Goal: Task Accomplishment & Management: Complete application form

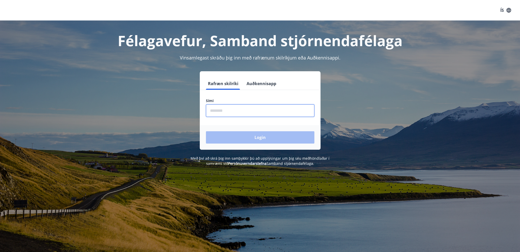
click at [234, 111] on input "phone" at bounding box center [260, 110] width 109 height 13
type input "********"
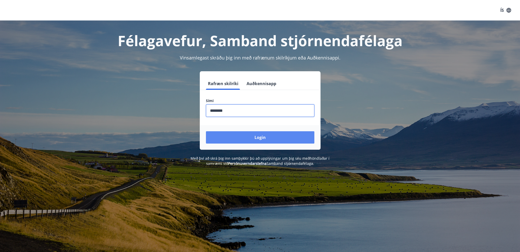
click at [236, 137] on button "Login" at bounding box center [260, 137] width 109 height 12
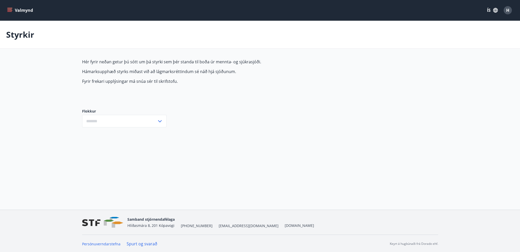
type input "***"
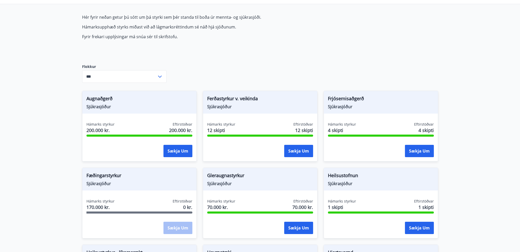
scroll to position [28, 0]
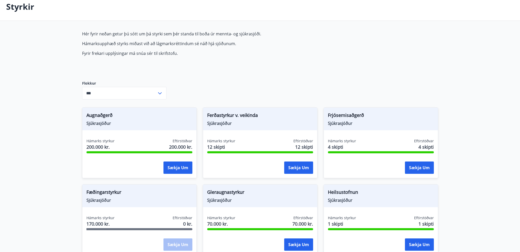
click at [161, 92] on icon at bounding box center [160, 93] width 4 height 2
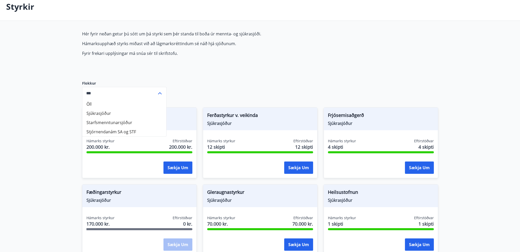
click at [207, 64] on div "Hér fyrir neðan getur þú sótt um þá styrki sem þér standa til boða úr mennta- o…" at bounding box center [203, 51] width 242 height 41
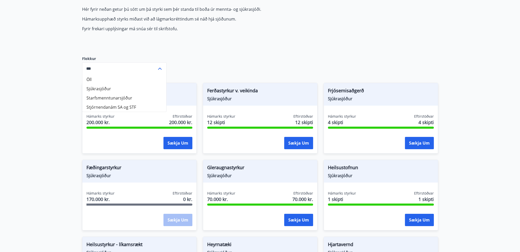
scroll to position [79, 0]
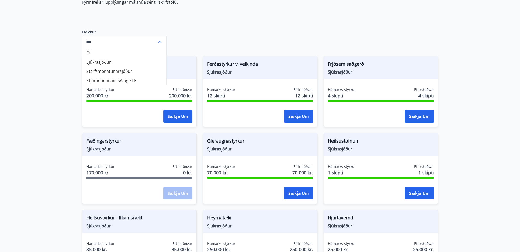
click at [463, 96] on main "Styrkir Hér fyrir neðan getur þú sótt um þá styrki sem þér standa til boða úr m…" at bounding box center [260, 229] width 520 height 575
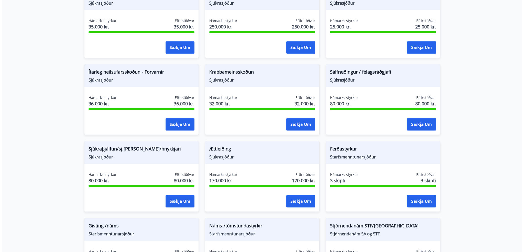
scroll to position [310, 0]
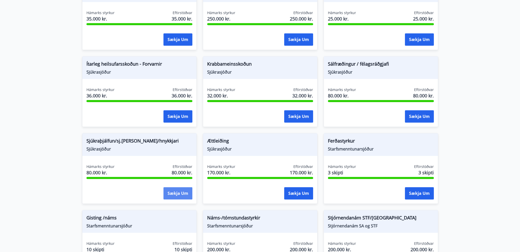
click at [177, 192] on button "Sækja um" at bounding box center [178, 193] width 29 height 12
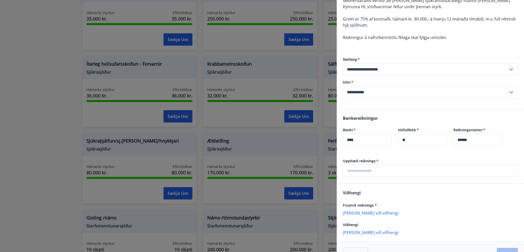
scroll to position [77, 0]
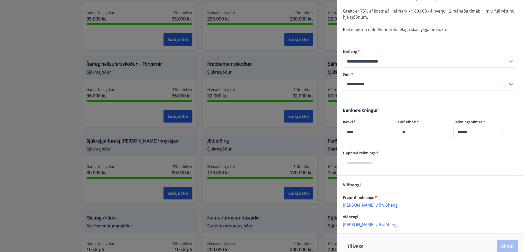
click at [363, 205] on p "[PERSON_NAME] við viðhengi" at bounding box center [430, 204] width 175 height 5
click at [366, 204] on p "[PERSON_NAME] við viðhengi" at bounding box center [430, 204] width 175 height 5
click at [354, 161] on input "text" at bounding box center [430, 162] width 175 height 13
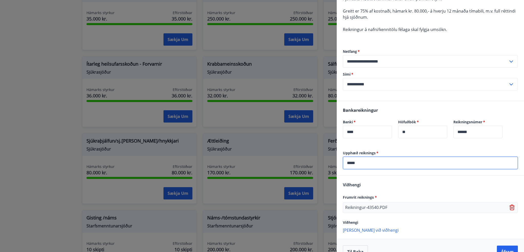
type input "*****"
click at [417, 180] on div "[PERSON_NAME] reiknings * Reikningur-43540.PDF Viðhengi [PERSON_NAME] við viðhe…" at bounding box center [430, 206] width 187 height 63
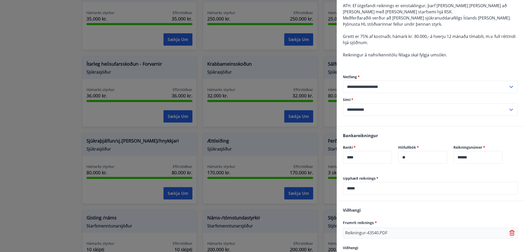
scroll to position [89, 0]
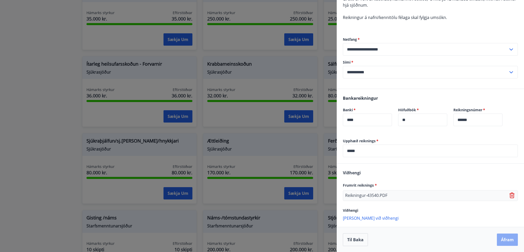
click at [503, 238] on button "Áfram" at bounding box center [507, 239] width 21 height 12
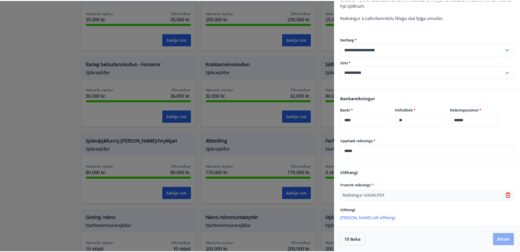
scroll to position [0, 0]
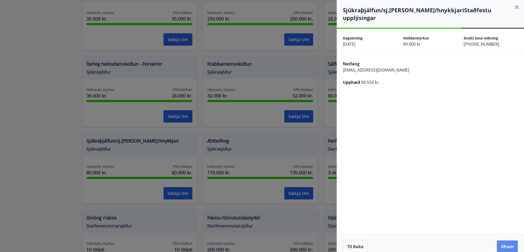
click at [508, 240] on button "Áfram" at bounding box center [507, 246] width 21 height 12
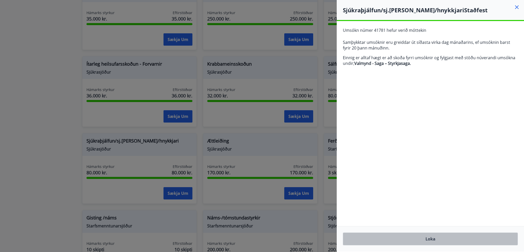
click at [431, 239] on button "Loka" at bounding box center [430, 238] width 175 height 13
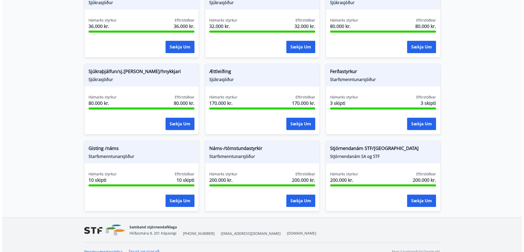
scroll to position [386, 0]
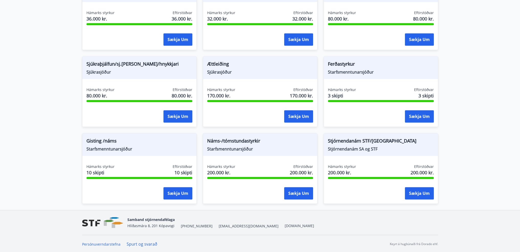
click at [239, 146] on span "Starfsmenntunarsjóður" at bounding box center [260, 149] width 106 height 6
click at [288, 194] on button "Sækja um" at bounding box center [298, 193] width 29 height 12
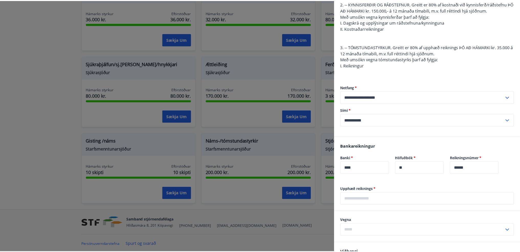
scroll to position [0, 0]
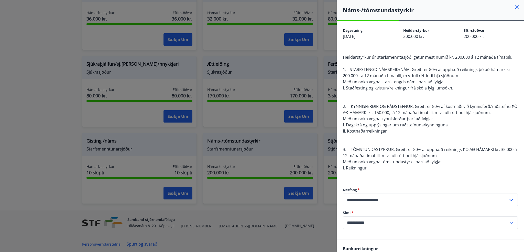
click at [514, 5] on icon at bounding box center [517, 7] width 6 height 6
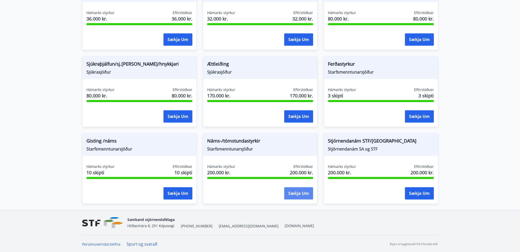
click at [299, 194] on button "Sækja um" at bounding box center [298, 193] width 29 height 12
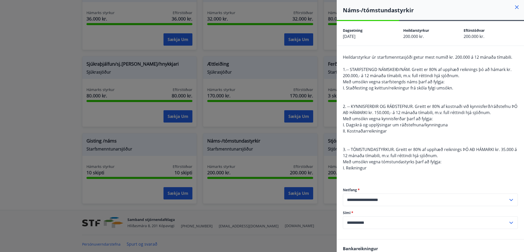
drag, startPoint x: 380, startPoint y: 69, endPoint x: 486, endPoint y: 88, distance: 107.2
click at [486, 88] on div "Heildarstyrkur úr starfsmenntasjóði getur mest numið kr. 200.000 á 12 mánaða tí…" at bounding box center [430, 115] width 175 height 123
click at [463, 83] on div "Heildarstyrkur úr starfsmenntasjóði getur mest numið kr. 200.000 á 12 mánaða tí…" at bounding box center [430, 115] width 175 height 123
click at [514, 8] on icon at bounding box center [517, 7] width 6 height 6
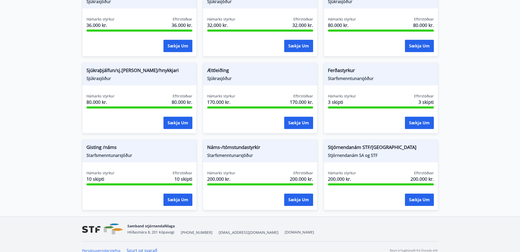
scroll to position [386, 0]
